Goal: Navigation & Orientation: Find specific page/section

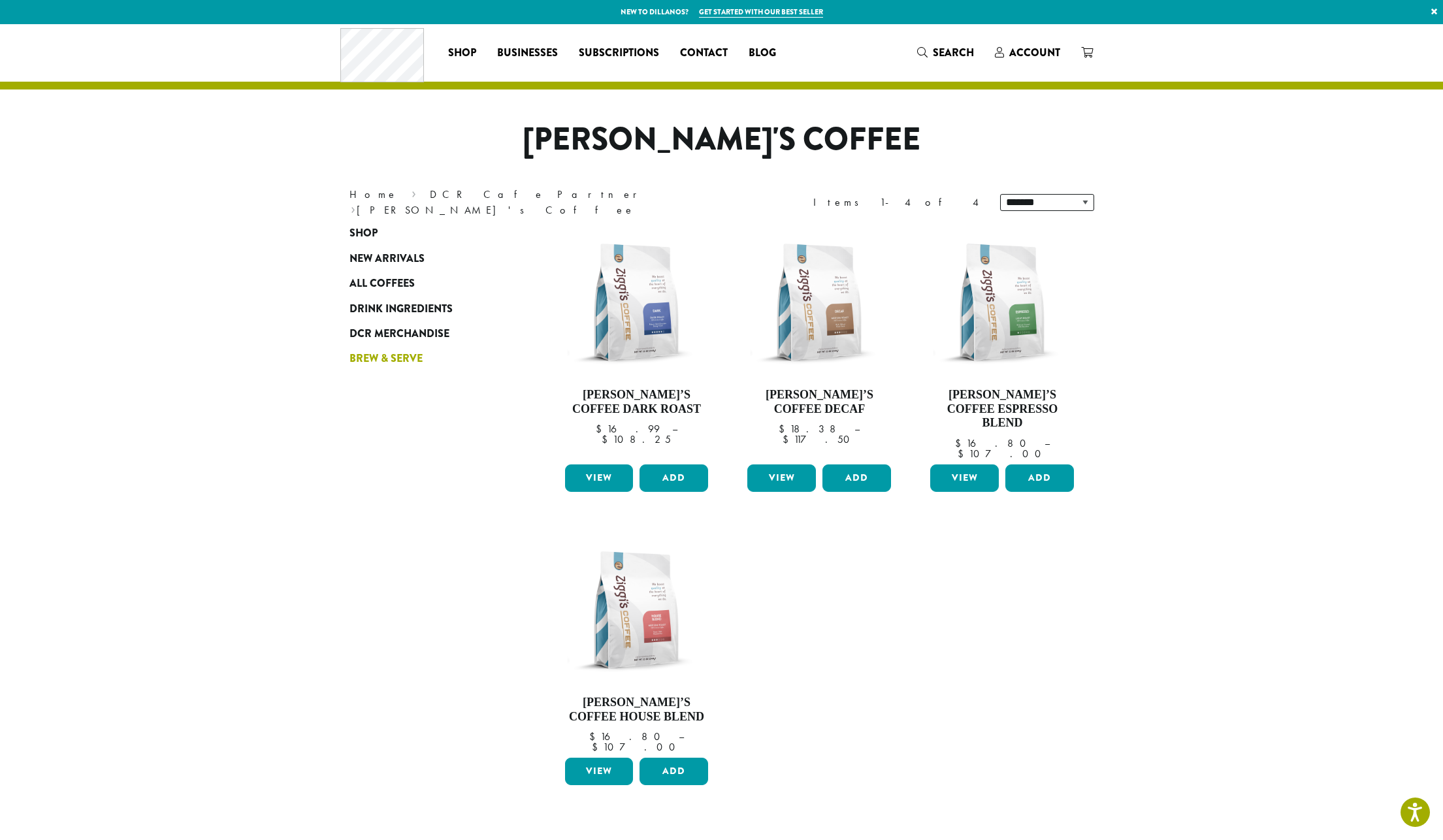
click at [385, 356] on span "Brew & Serve" at bounding box center [385, 359] width 73 height 16
click at [399, 282] on span "All Coffees" at bounding box center [381, 283] width 65 height 16
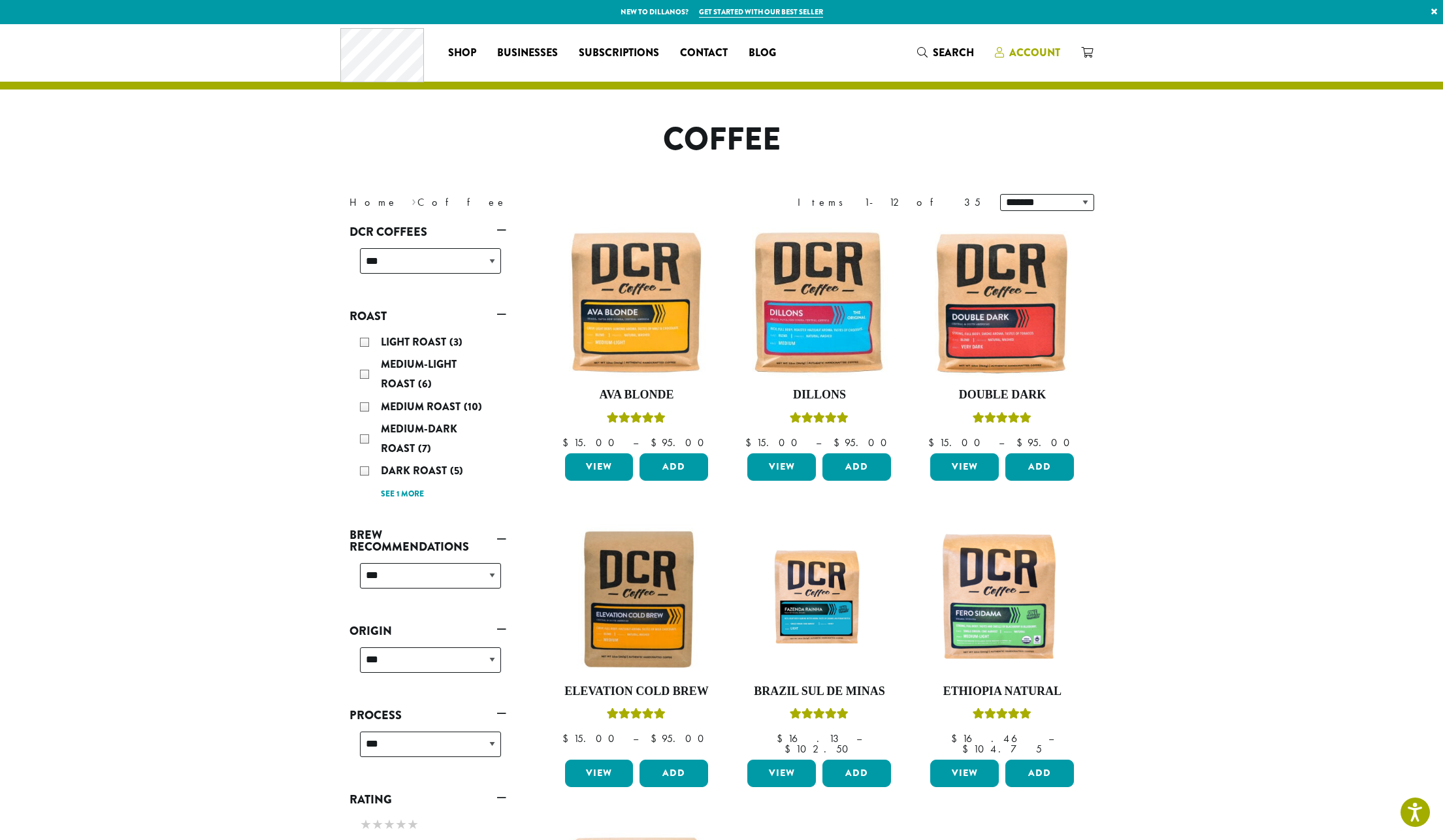
click at [1042, 52] on span "Account" at bounding box center [1034, 53] width 51 height 15
